Goal: Transaction & Acquisition: Obtain resource

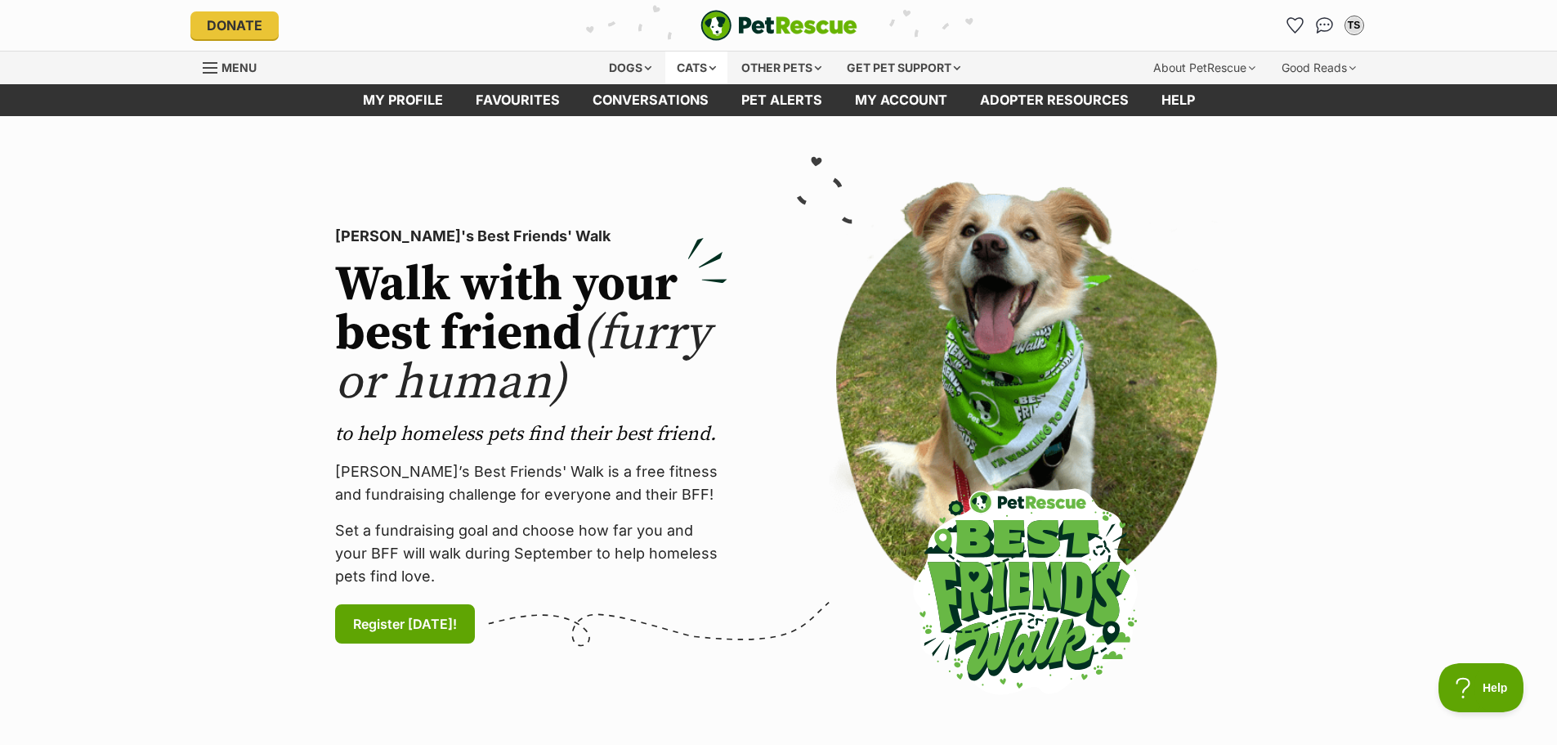
click at [711, 67] on div "Cats" at bounding box center [696, 67] width 62 height 33
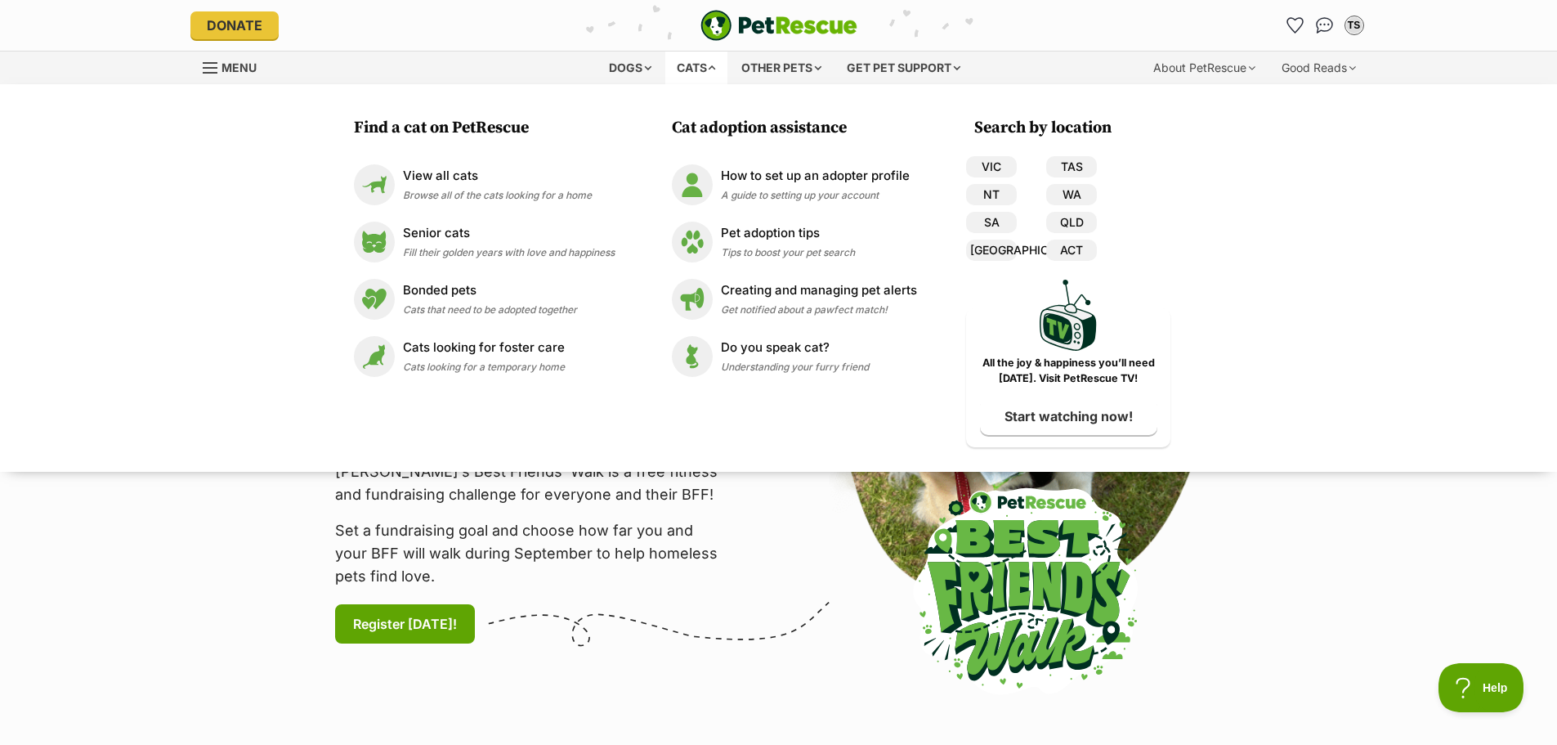
click at [230, 66] on span "Menu" at bounding box center [239, 67] width 35 height 14
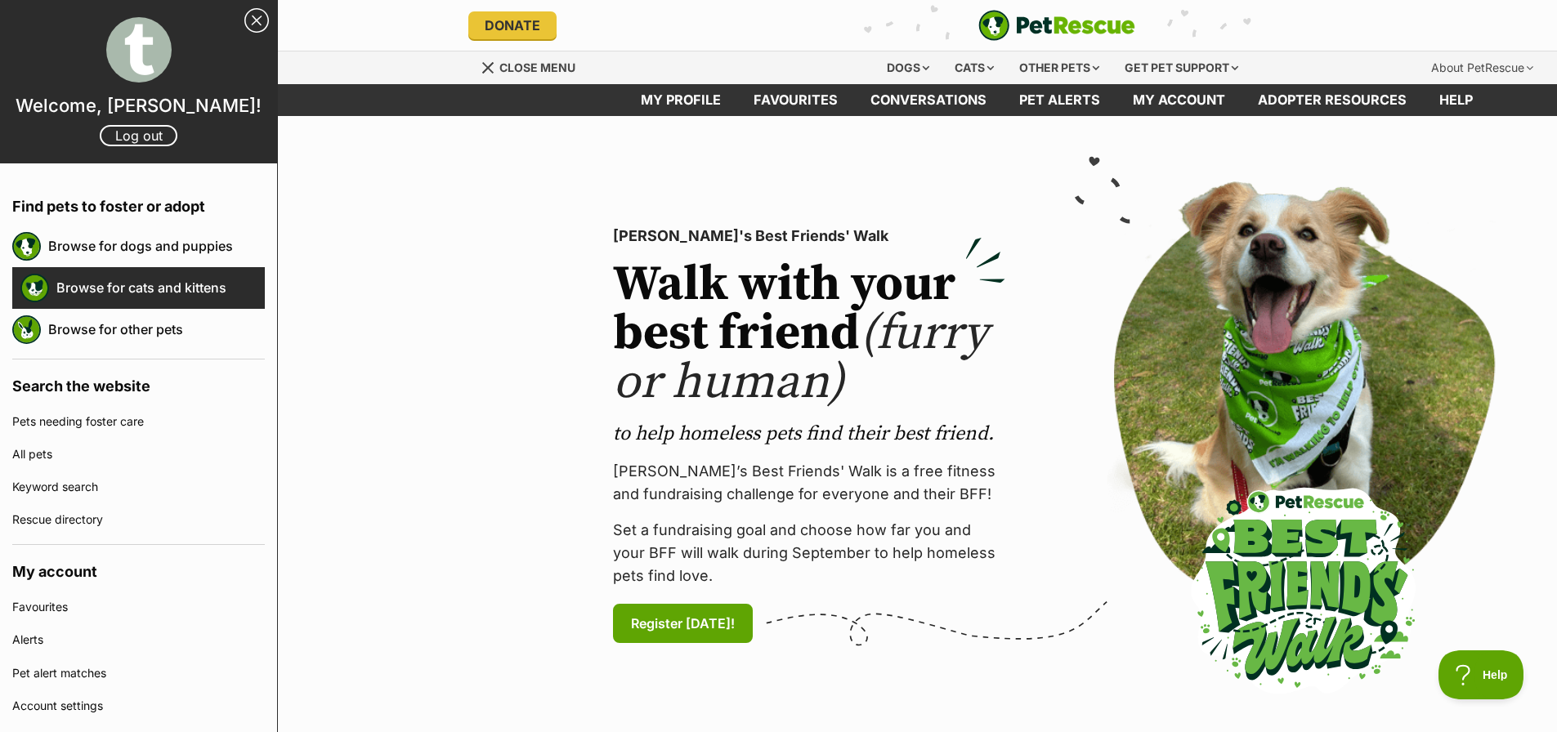
click at [163, 277] on link "Browse for cats and kittens" at bounding box center [160, 288] width 208 height 34
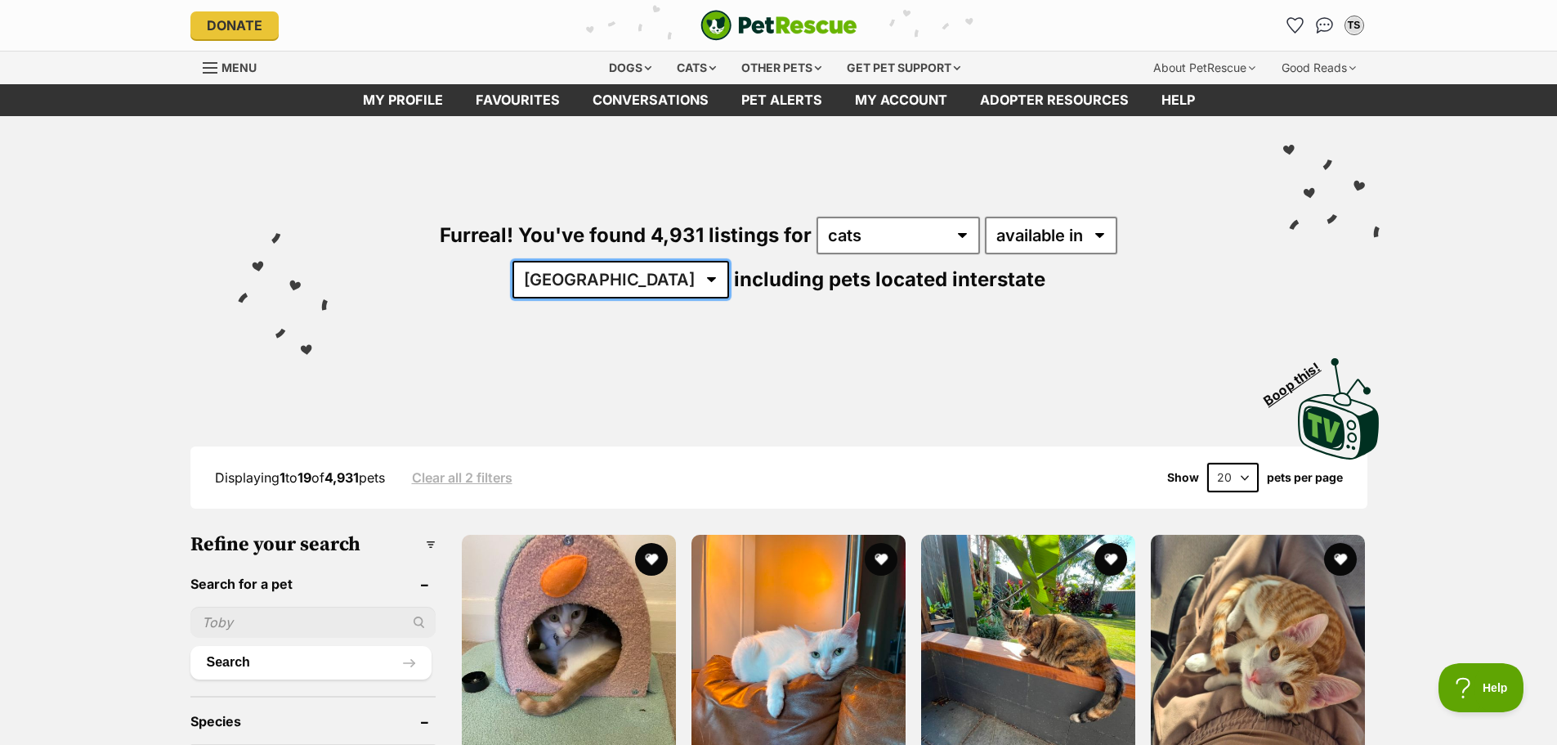
click at [729, 261] on select "Australia ACT NSW NT QLD SA TAS VIC WA" at bounding box center [620, 280] width 217 height 38
select select "VIC"
click at [729, 261] on select "Australia ACT NSW NT QLD SA TAS VIC WA" at bounding box center [620, 280] width 217 height 38
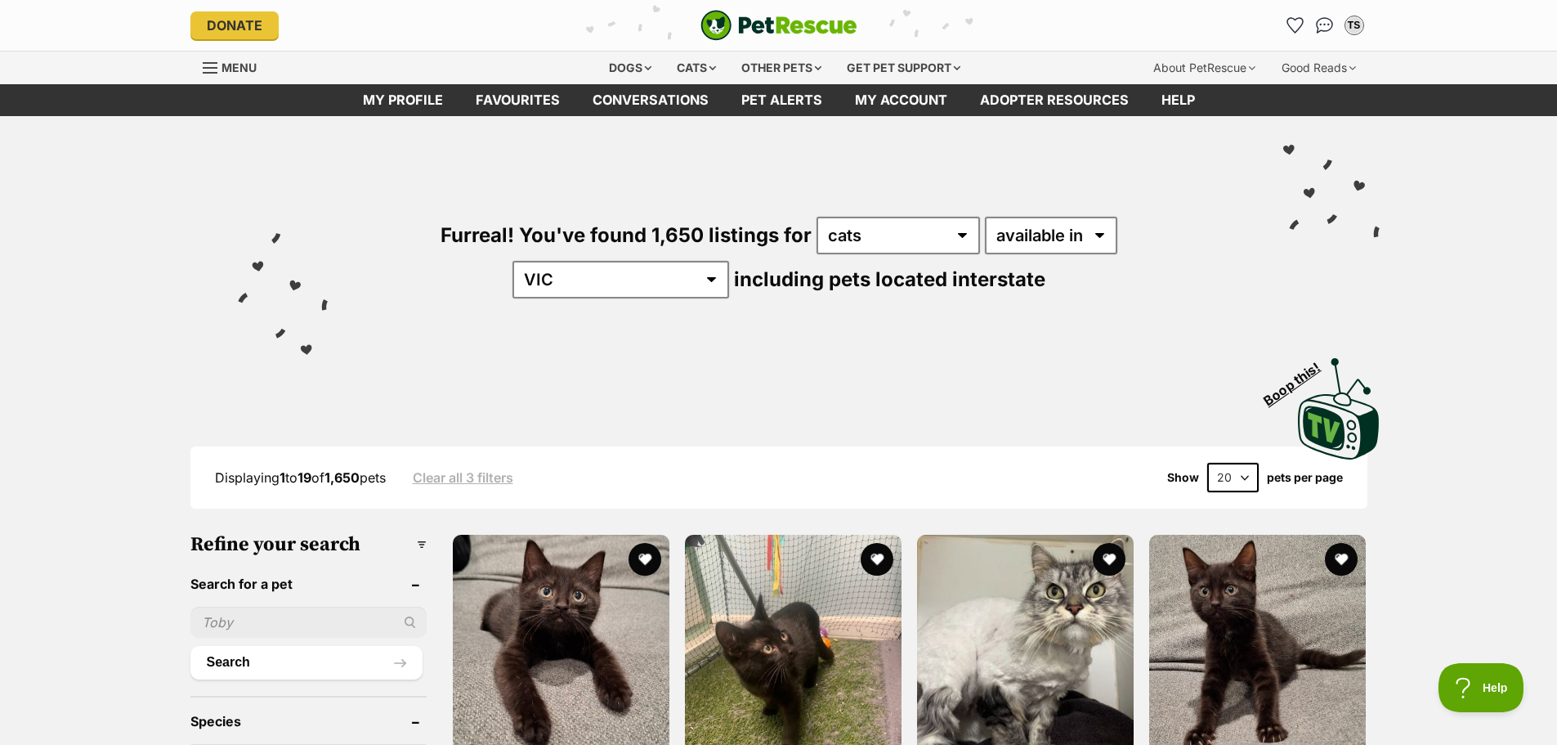
click at [1237, 473] on select "20 40 60" at bounding box center [1232, 477] width 51 height 29
select select "60"
click at [1207, 463] on select "20 40 60" at bounding box center [1232, 477] width 51 height 29
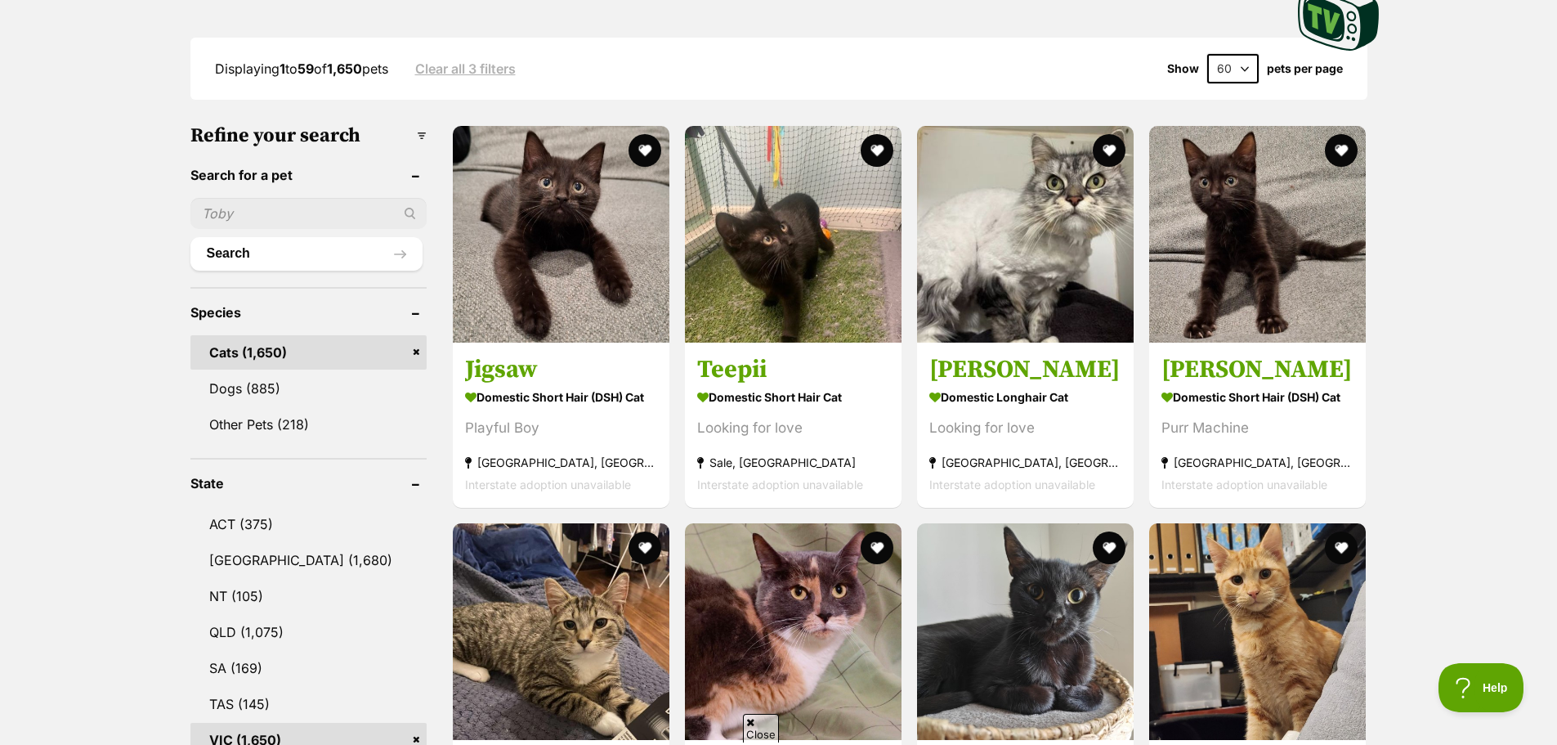
scroll to position [899, 0]
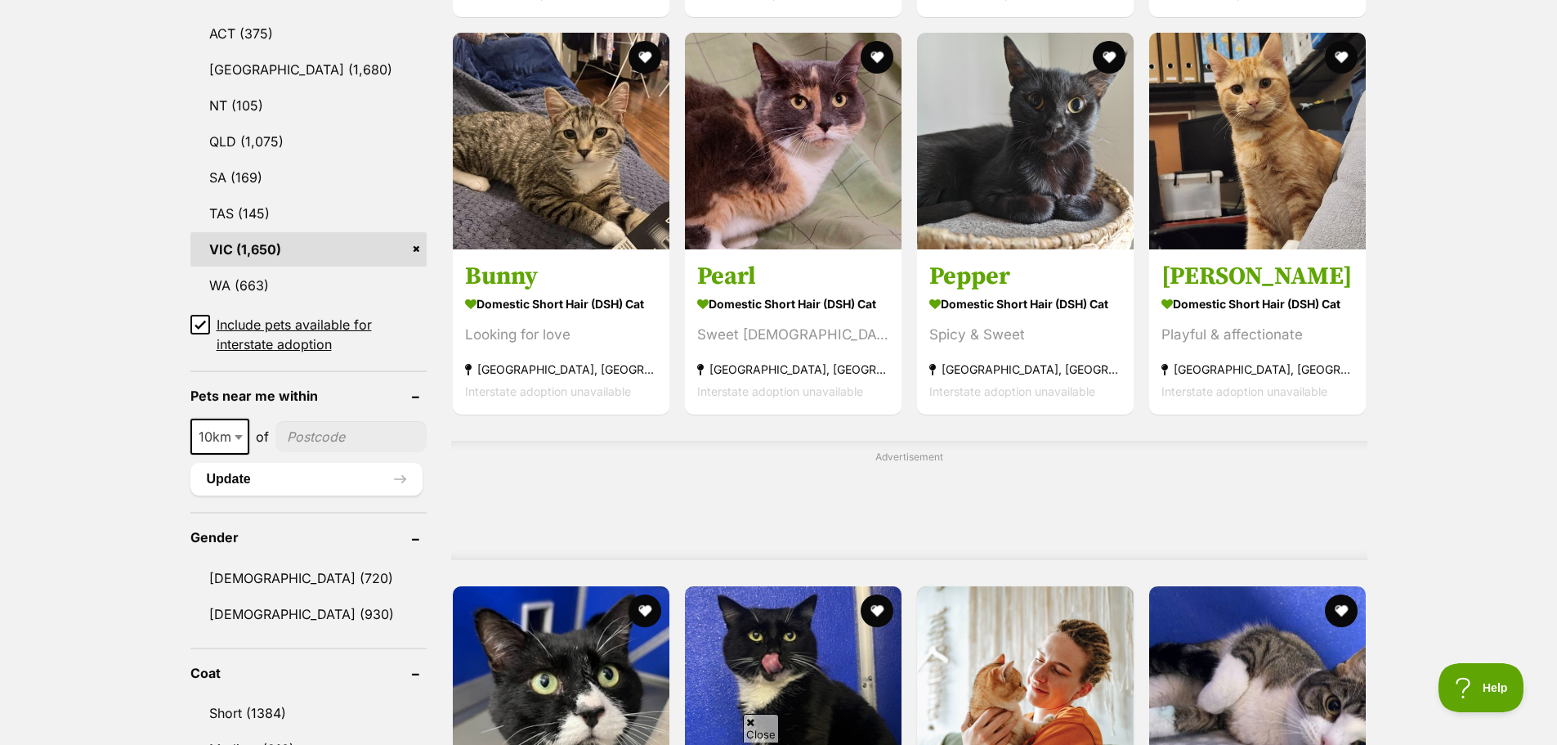
click at [235, 435] on b at bounding box center [239, 437] width 8 height 5
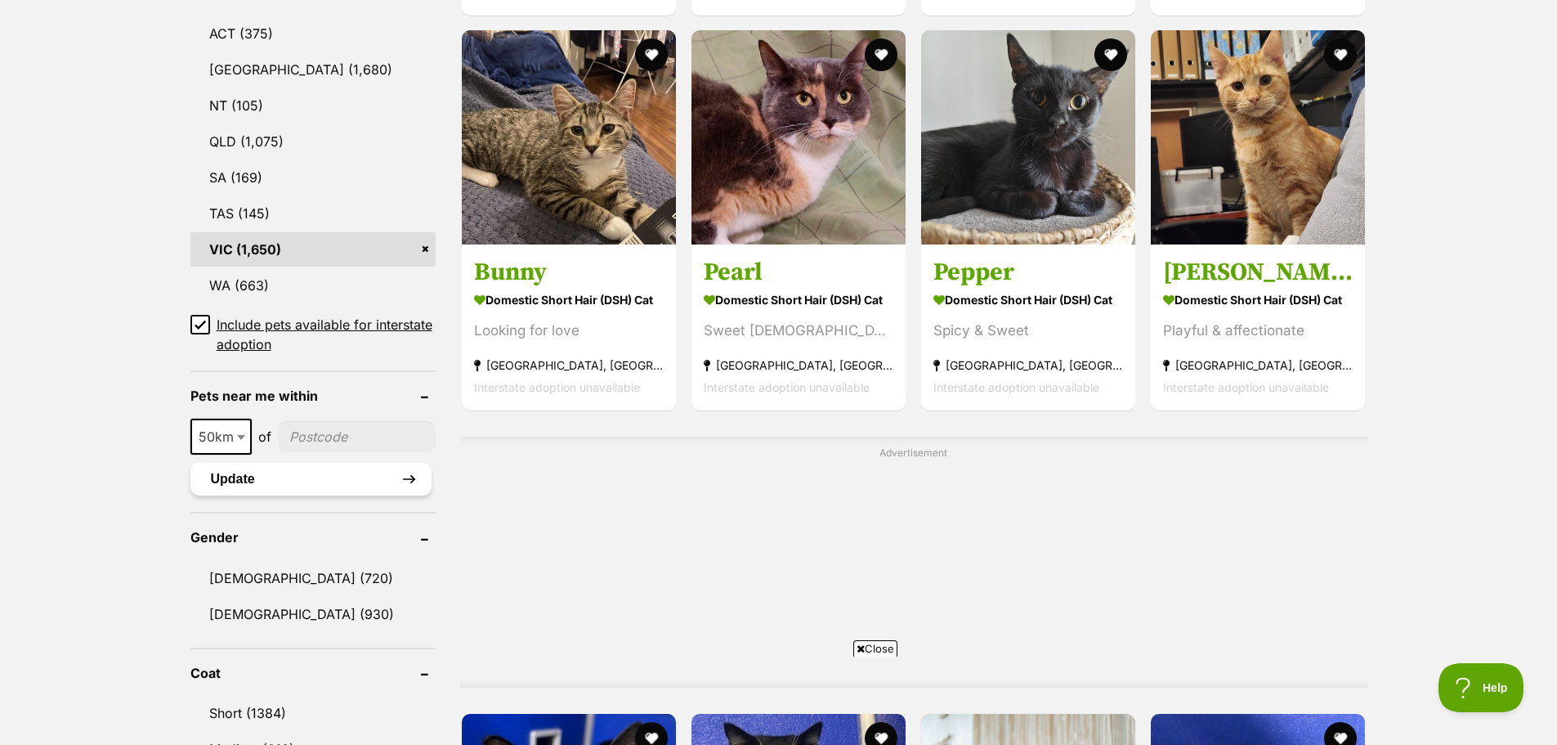
select select "50"
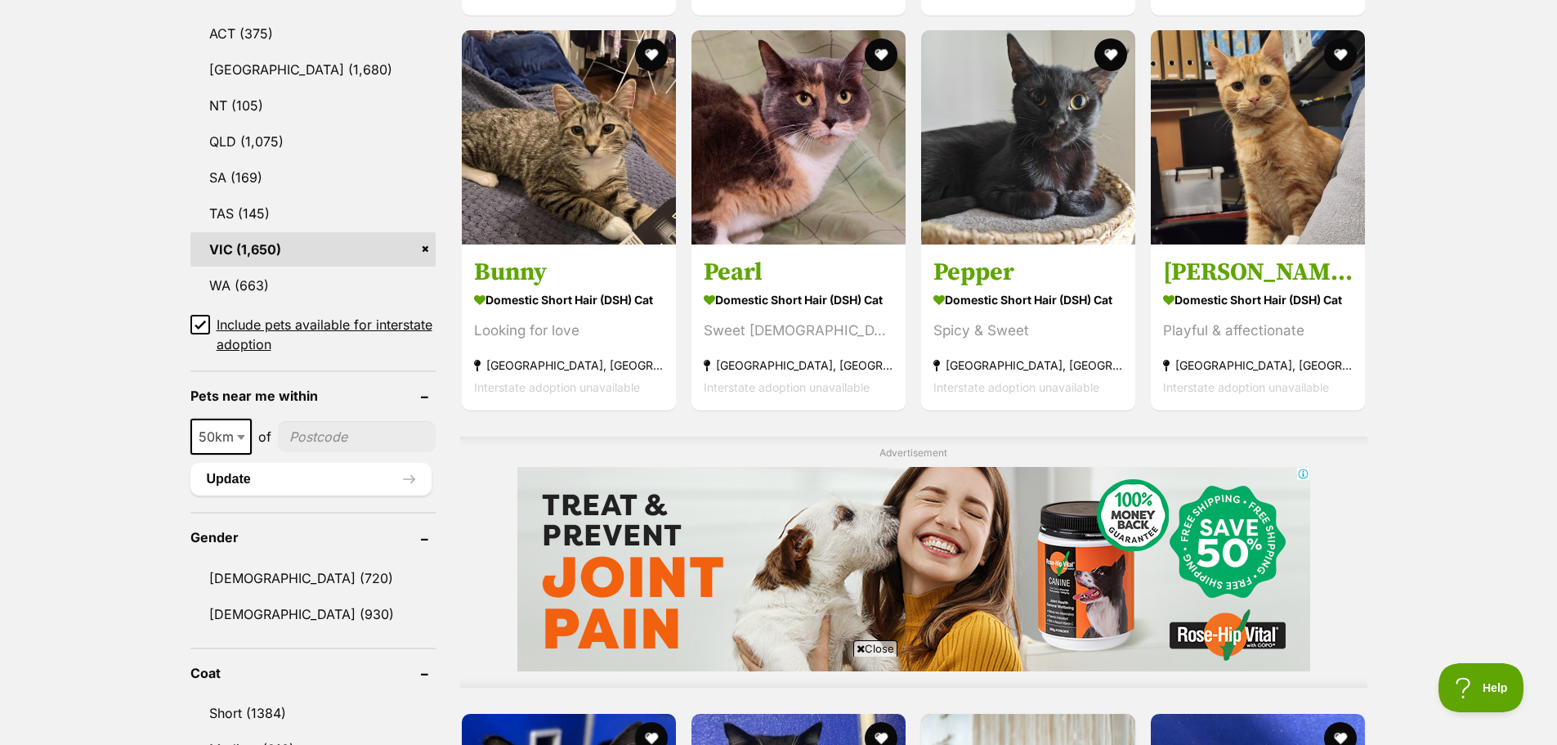
scroll to position [0, 0]
click at [321, 436] on input"] "postcode" at bounding box center [357, 436] width 158 height 31
type input"] "3340"
click at [289, 482] on button "Update" at bounding box center [310, 479] width 241 height 33
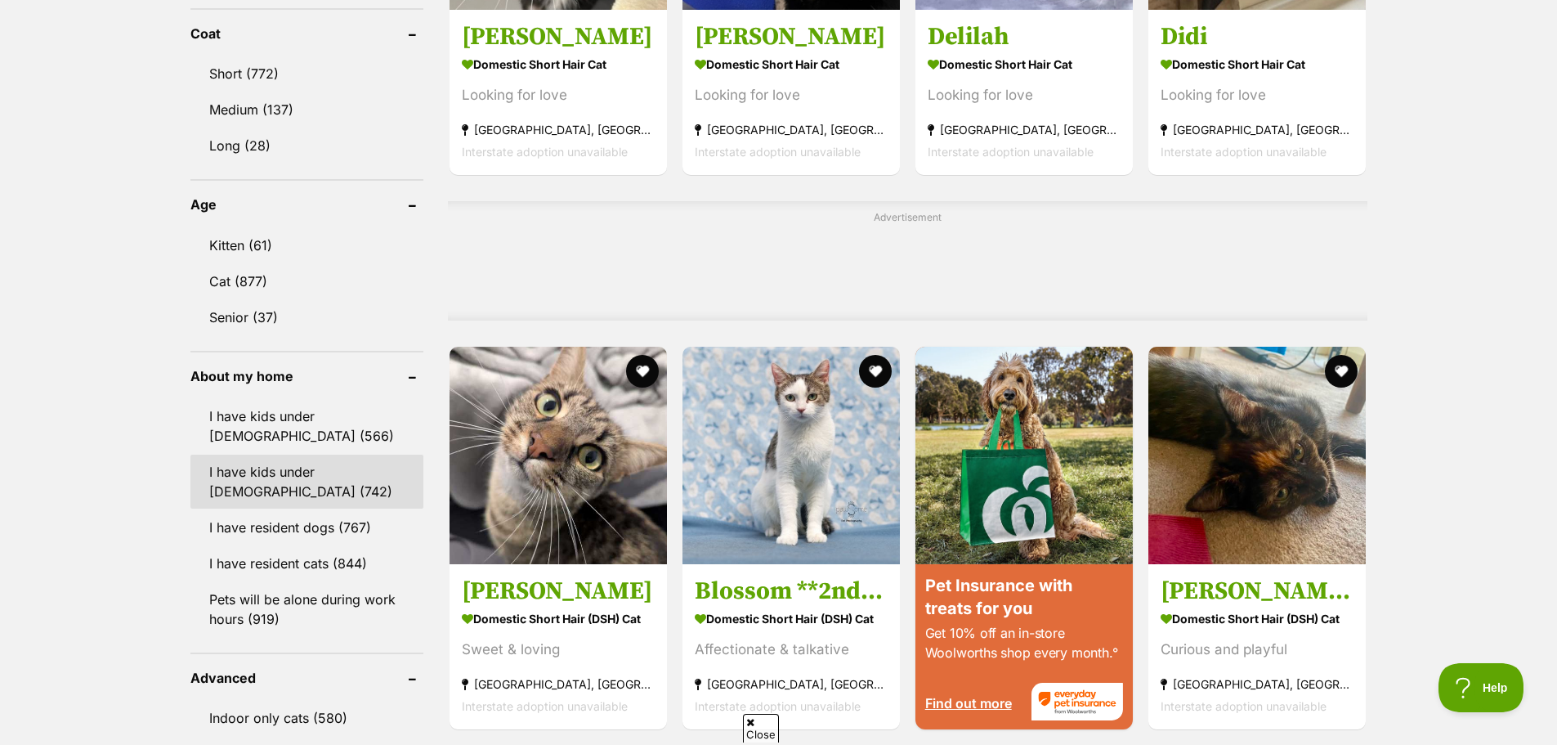
scroll to position [1144, 0]
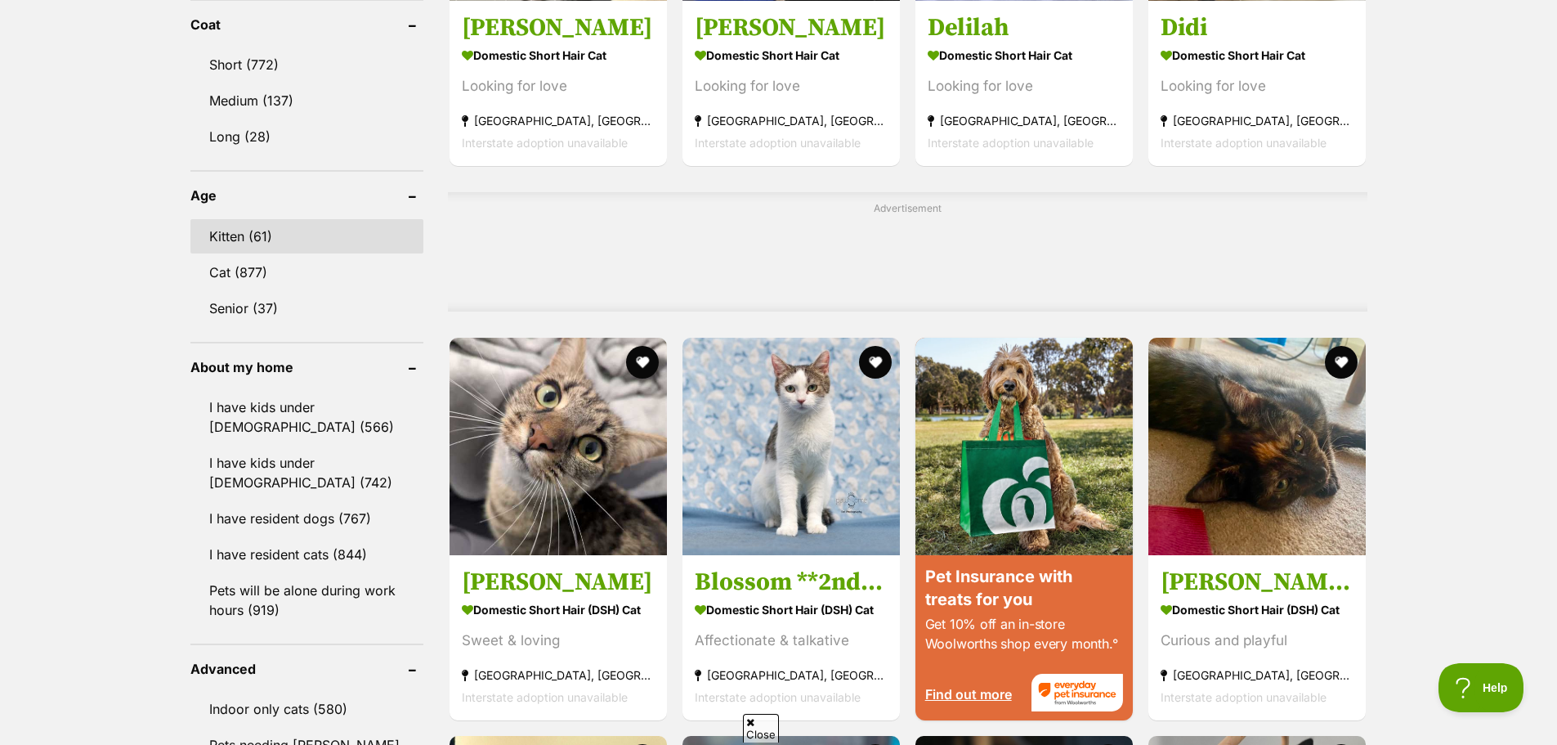
click at [222, 241] on link "Kitten (61)" at bounding box center [306, 236] width 233 height 34
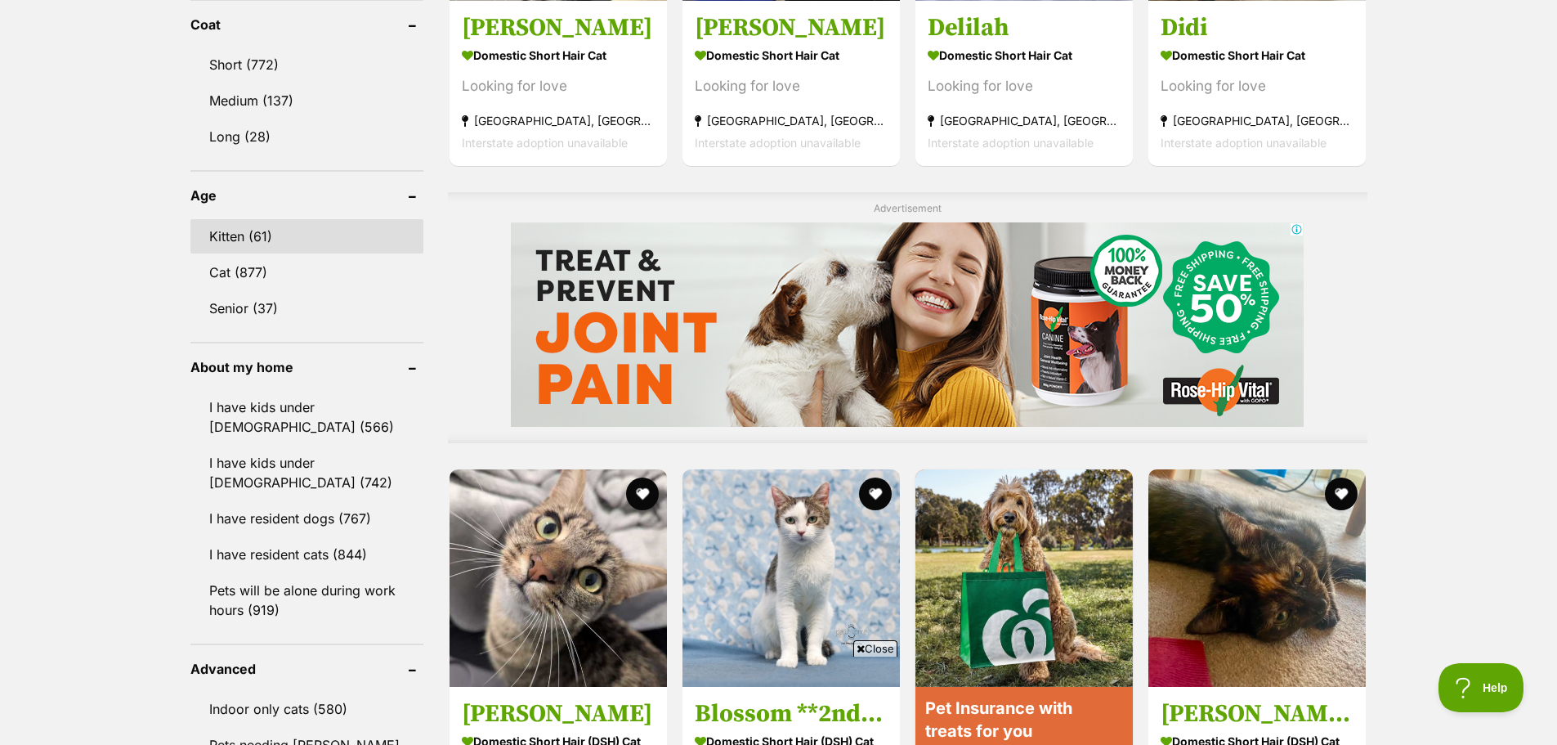
scroll to position [0, 0]
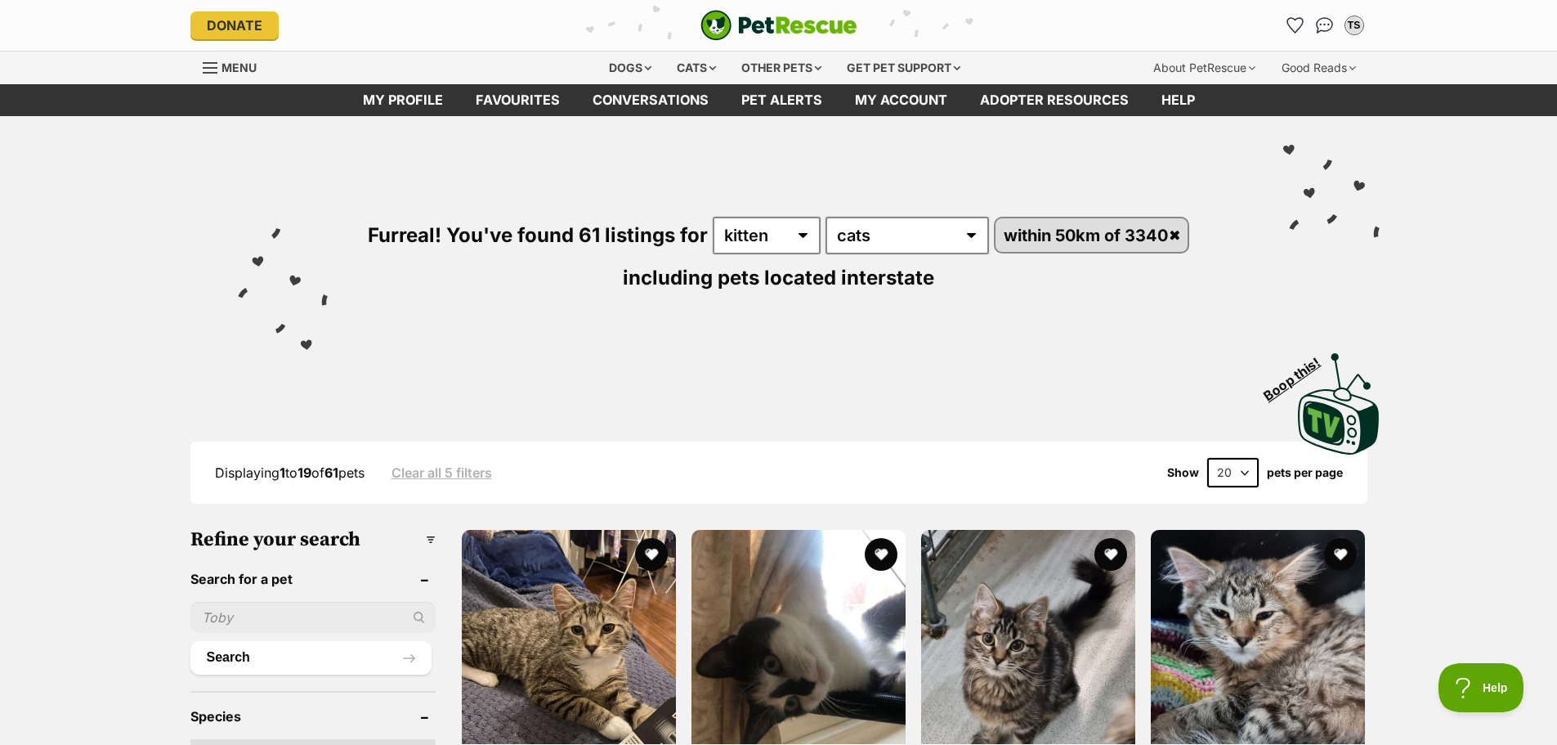
click at [1247, 479] on select "20 40 60" at bounding box center [1232, 472] width 51 height 29
select select "60"
click at [1207, 458] on select "20 40 60" at bounding box center [1232, 472] width 51 height 29
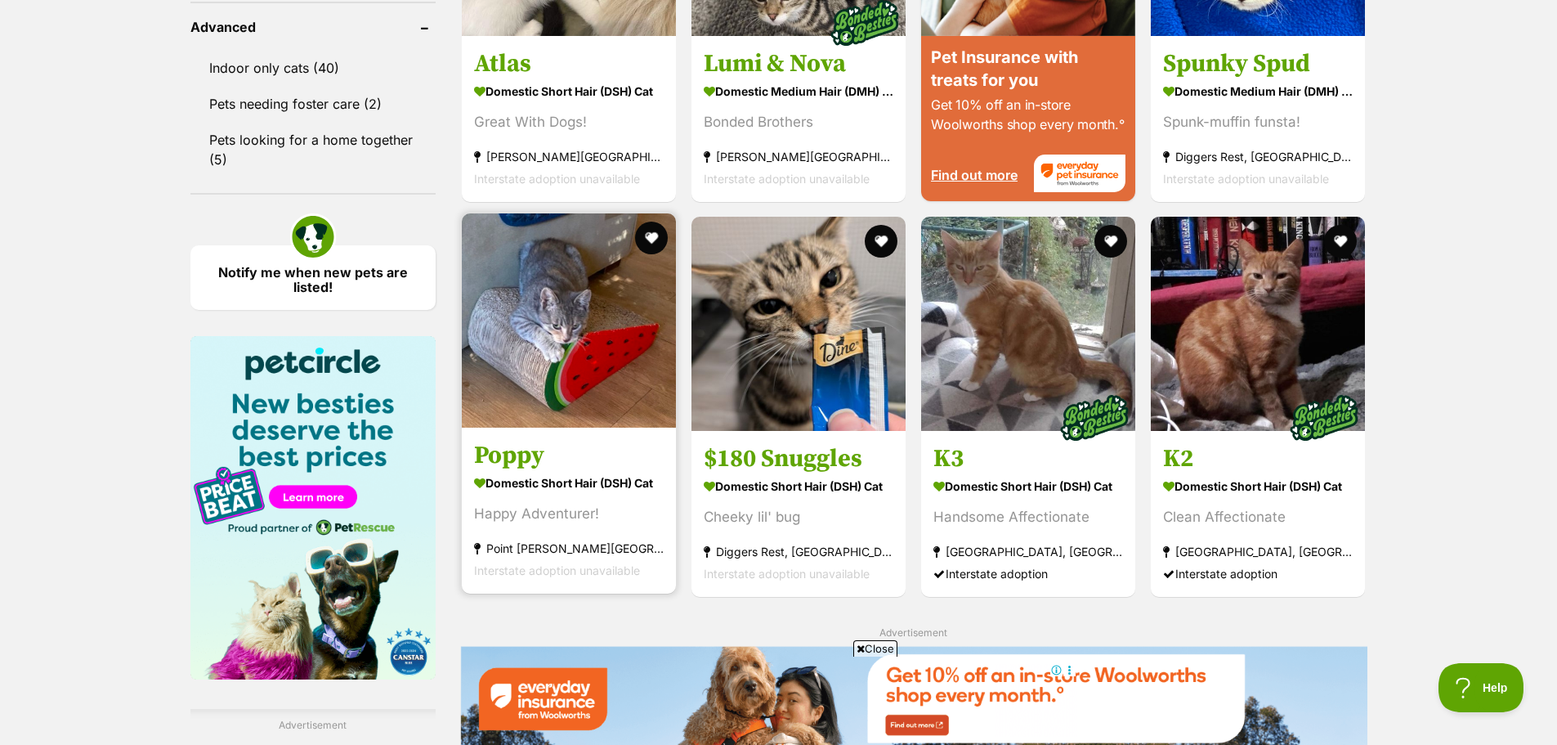
scroll to position [1798, 0]
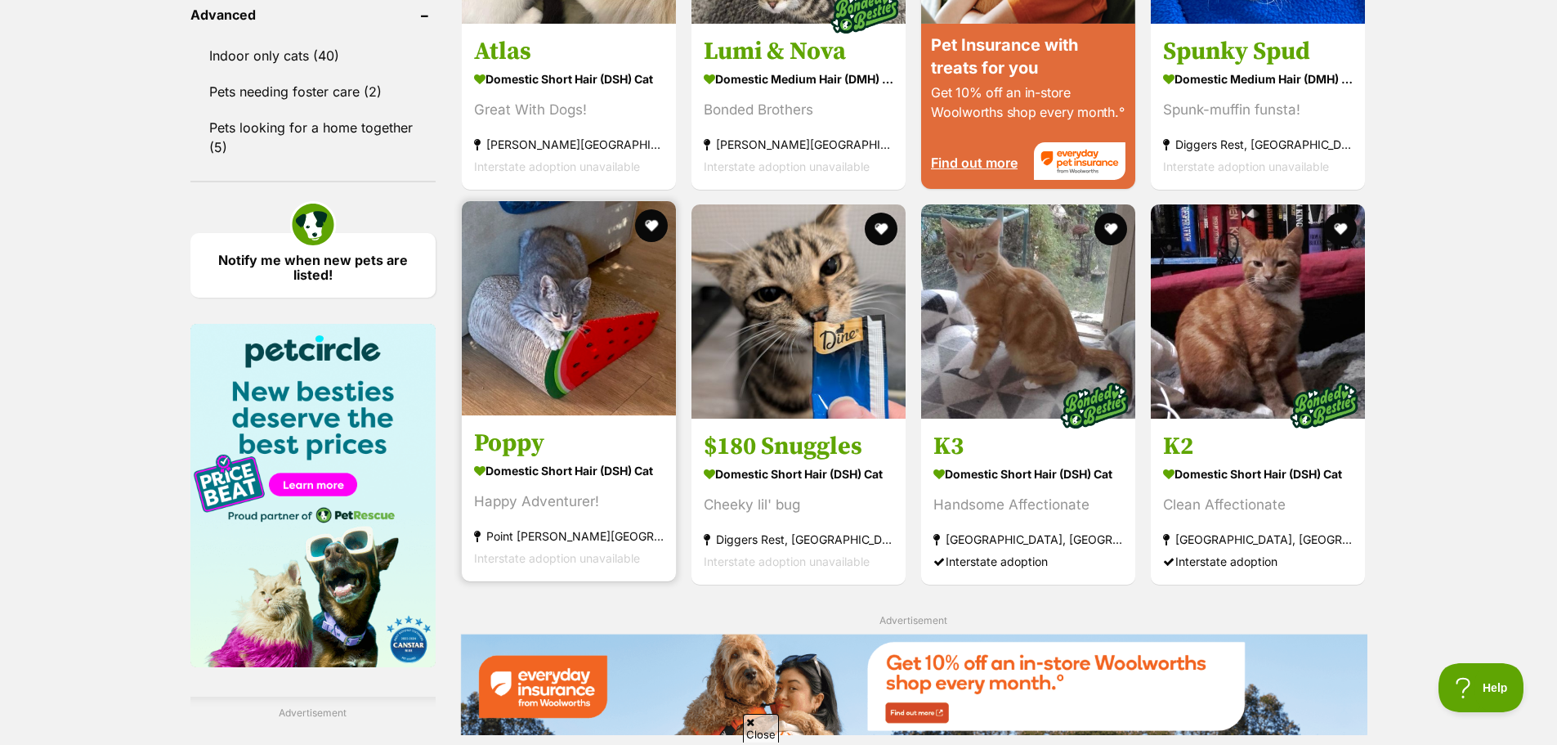
click at [635, 389] on img at bounding box center [569, 308] width 214 height 214
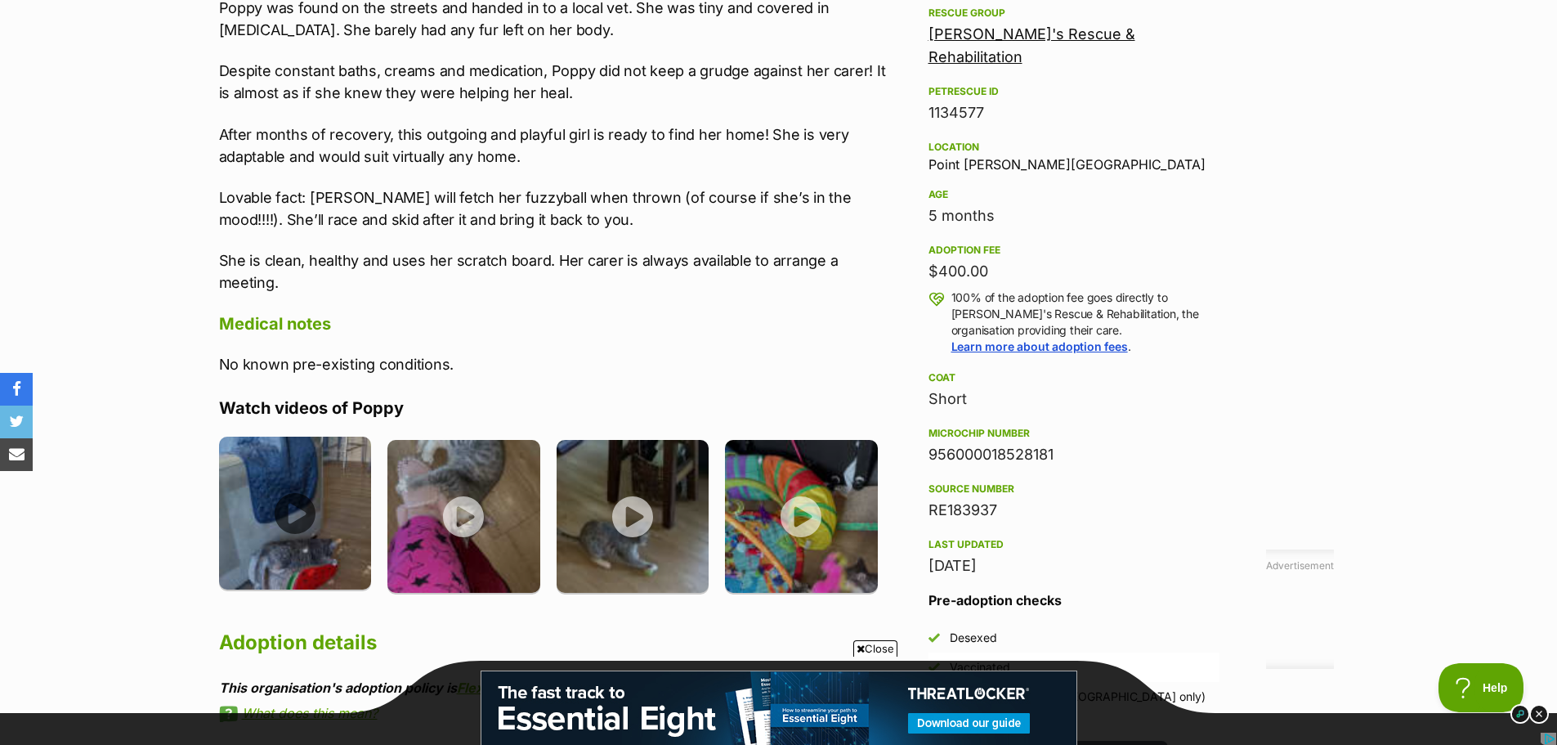
click at [297, 503] on img at bounding box center [295, 512] width 153 height 153
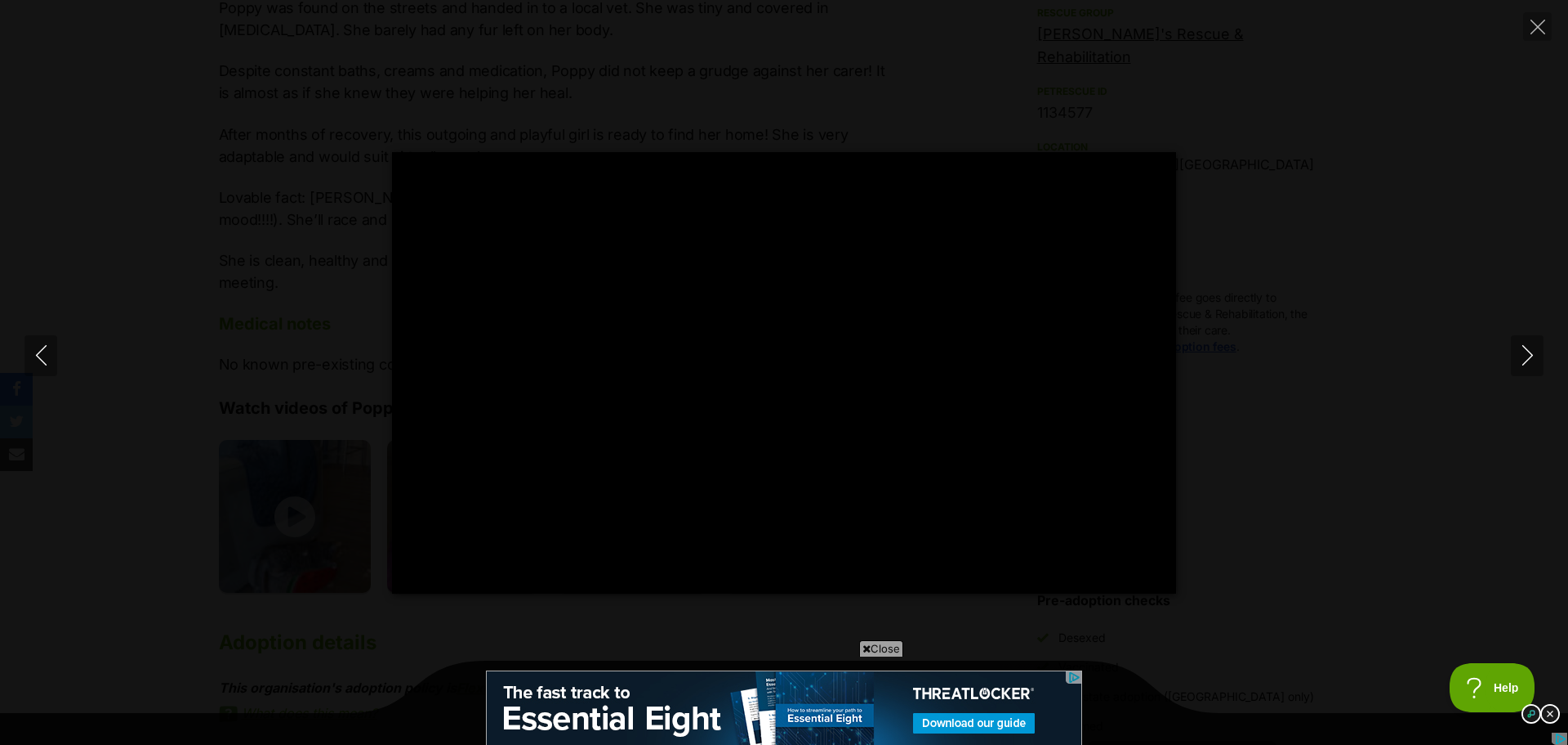
type input "100"
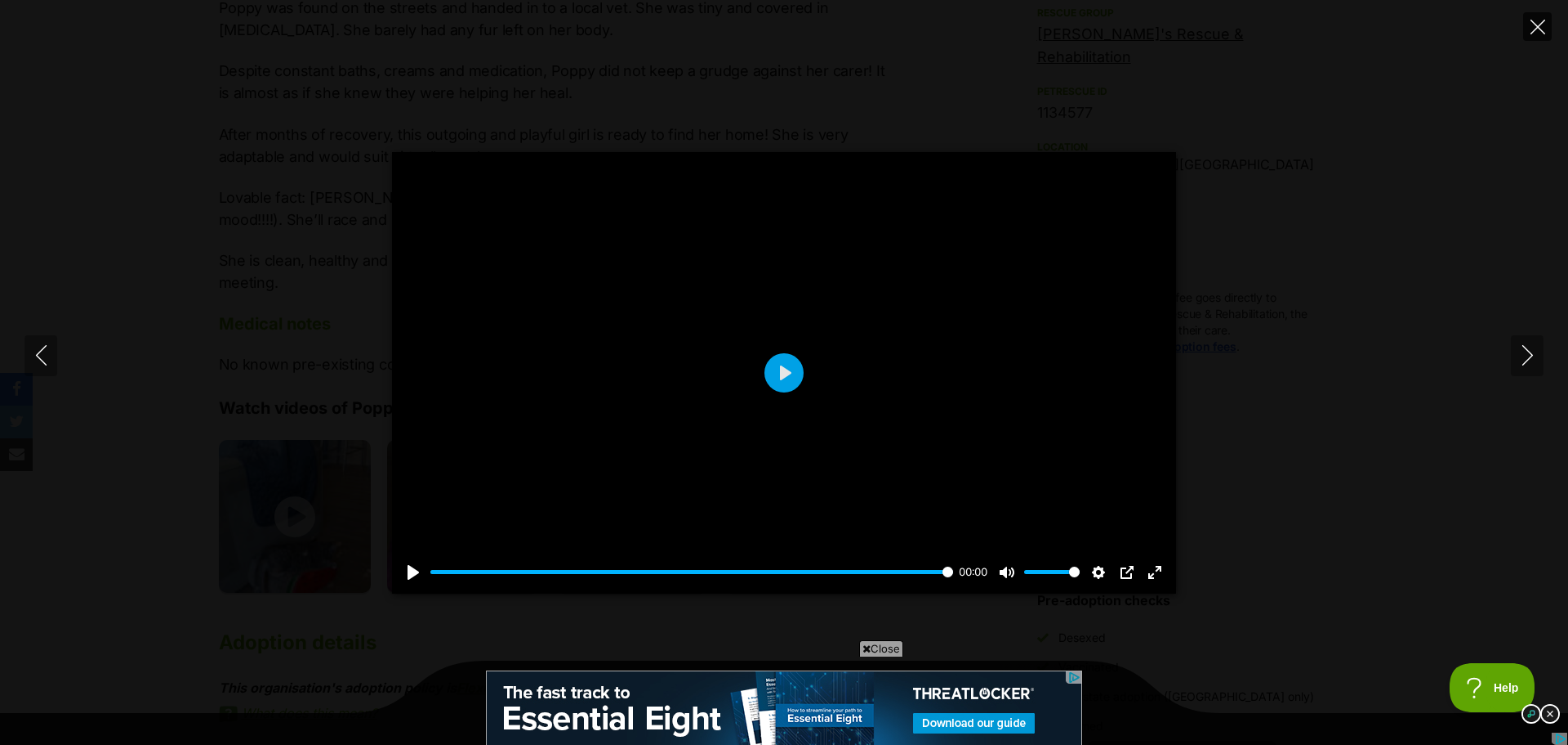
click at [1534, 30] on icon "Close" at bounding box center [1538, 27] width 15 height 15
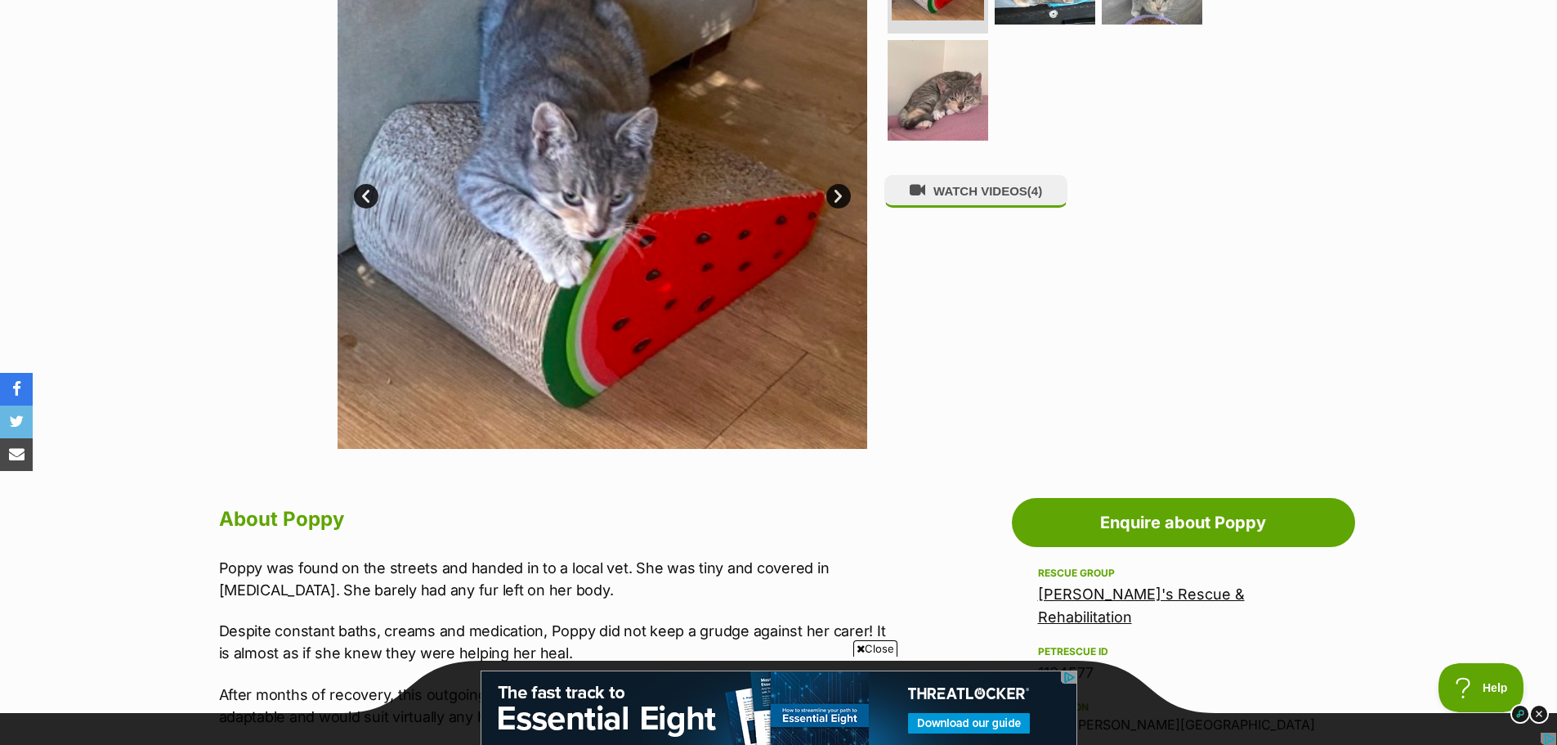
scroll to position [327, 0]
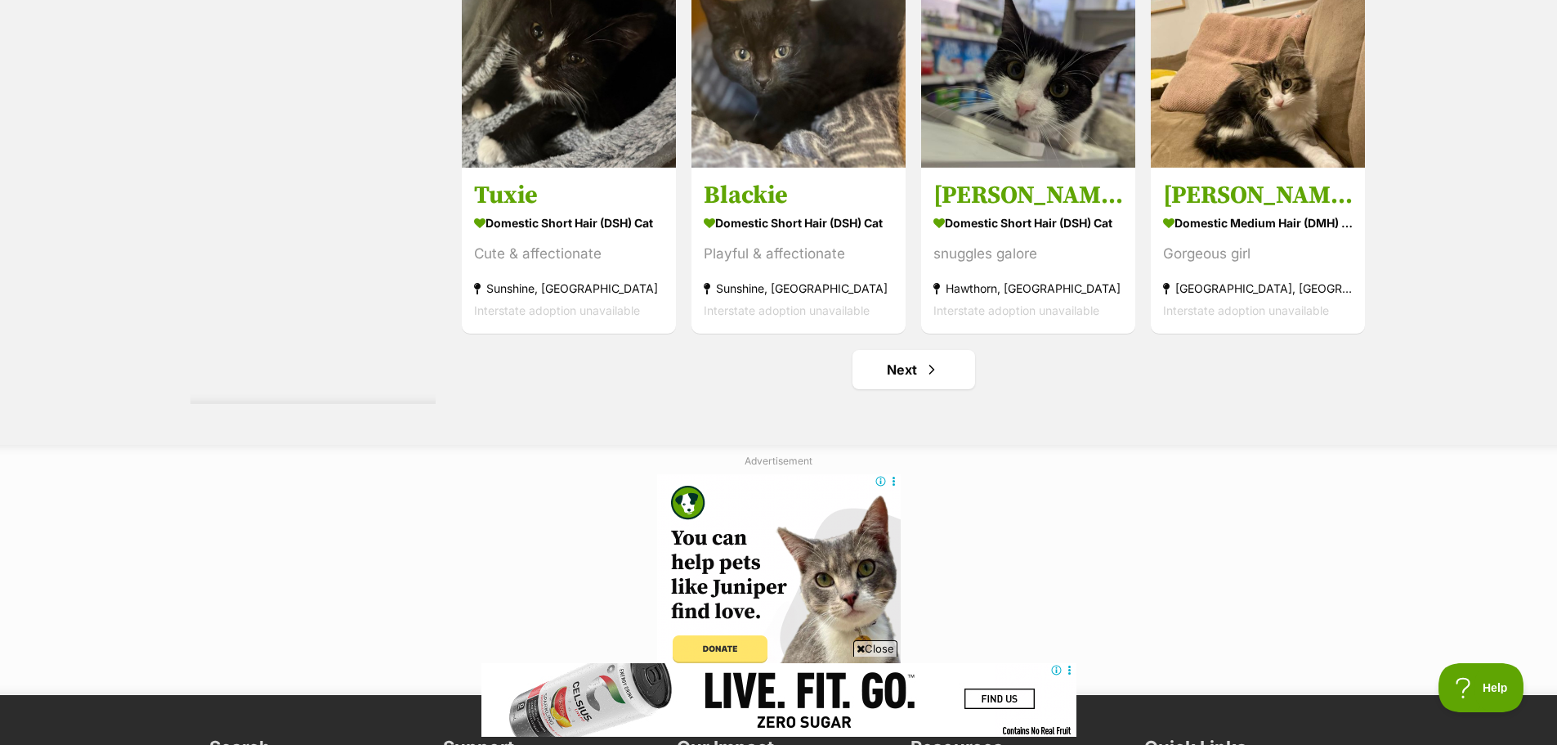
scroll to position [8338, 0]
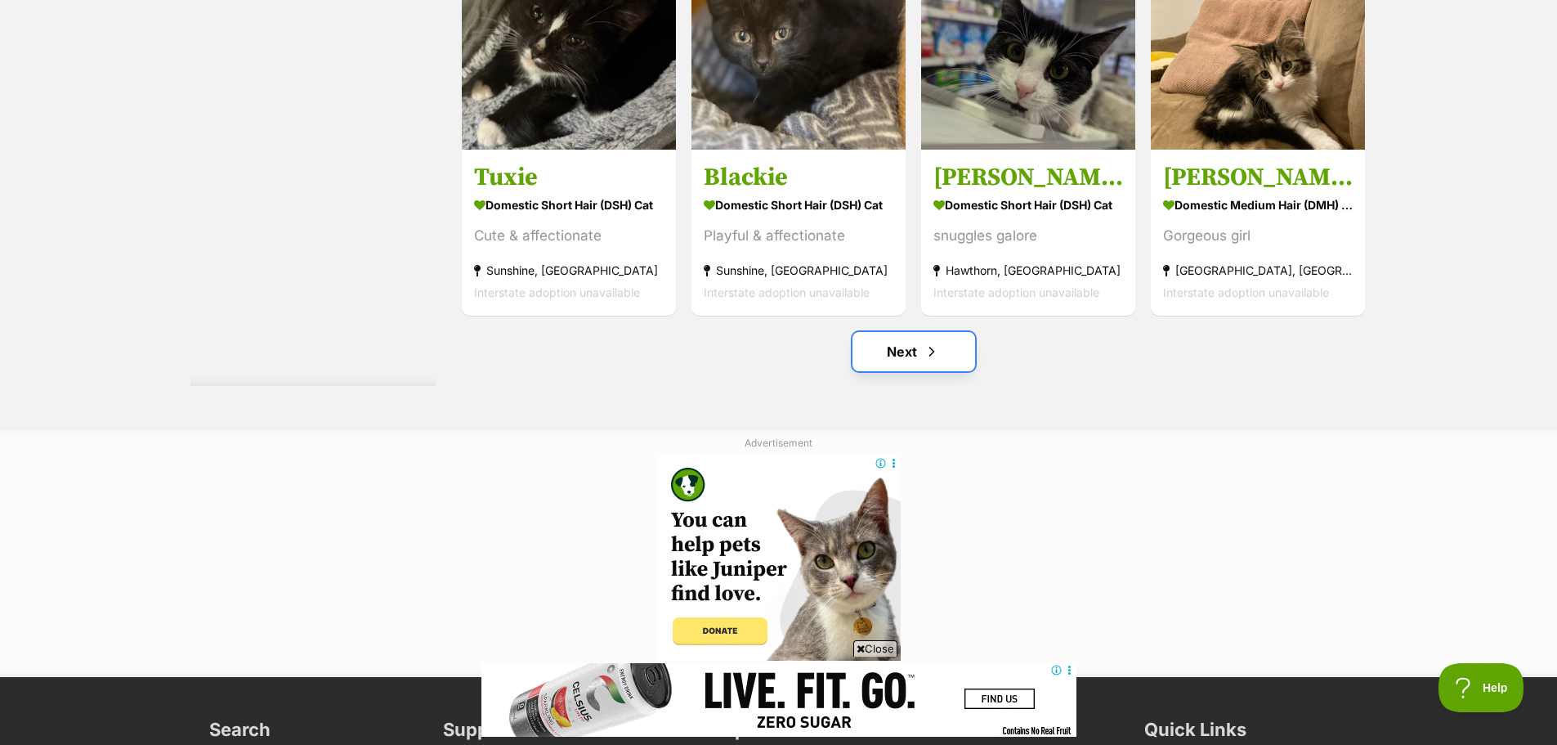
click at [906, 371] on link "Next" at bounding box center [914, 351] width 123 height 39
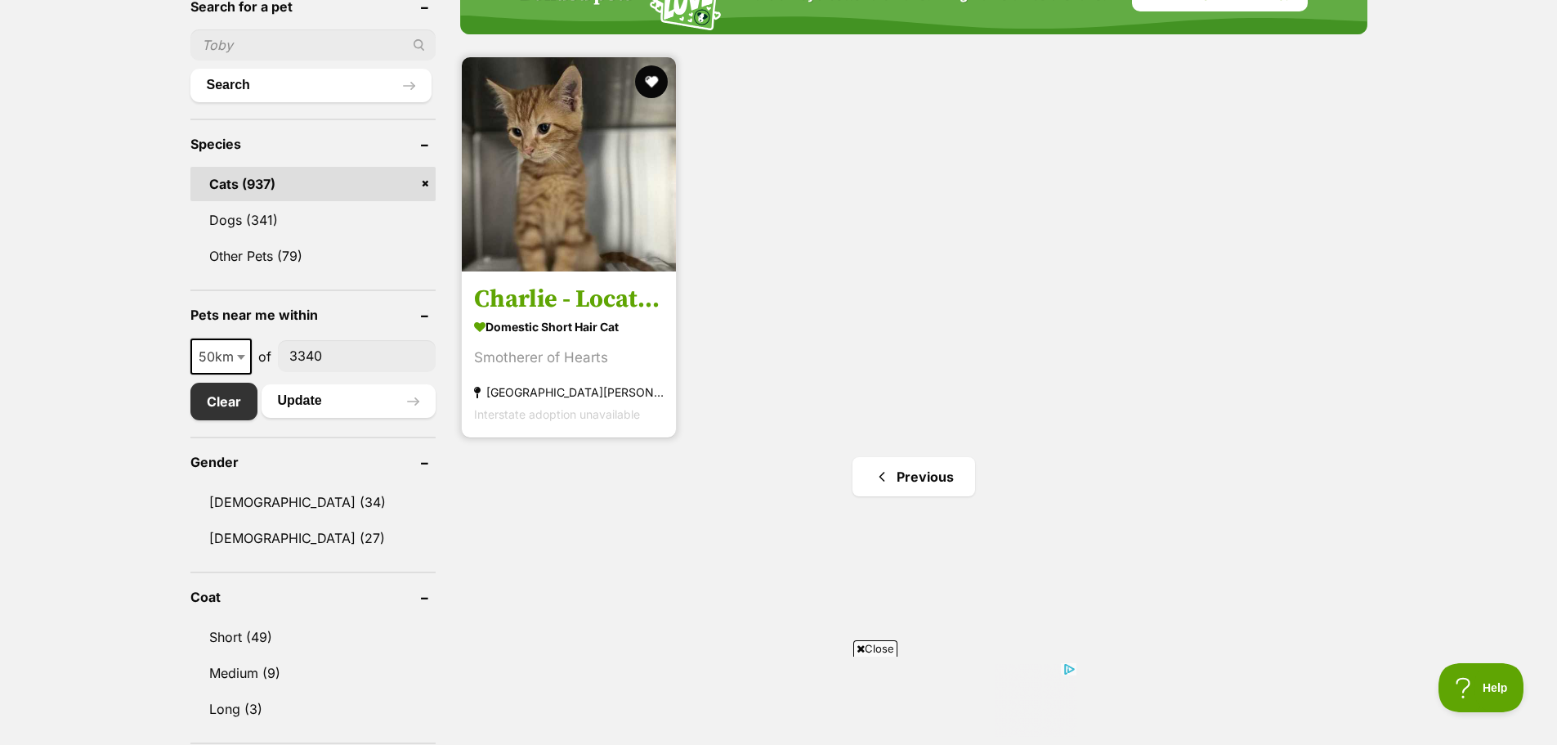
click at [589, 243] on img at bounding box center [569, 164] width 214 height 214
